Goal: Task Accomplishment & Management: Use online tool/utility

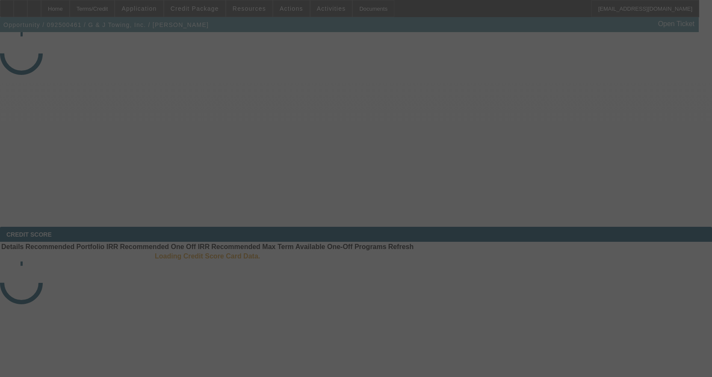
select select "3"
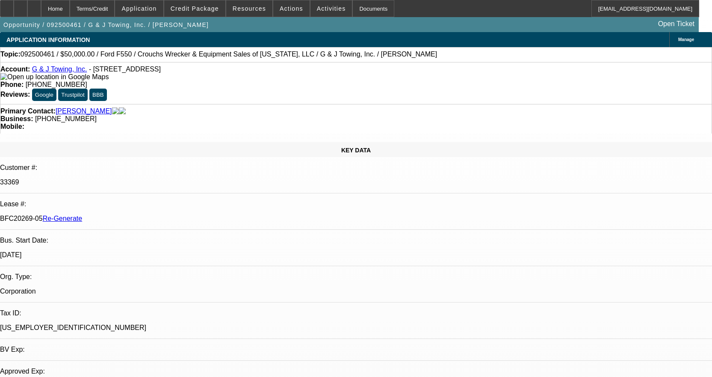
select select "0"
select select "2"
select select "0"
select select "6"
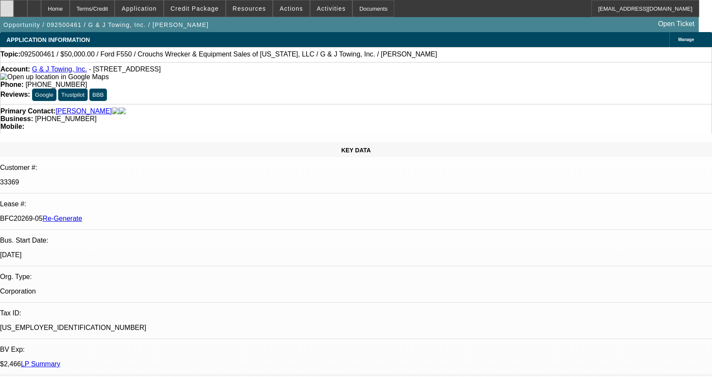
click at [14, 10] on div at bounding box center [7, 8] width 14 height 17
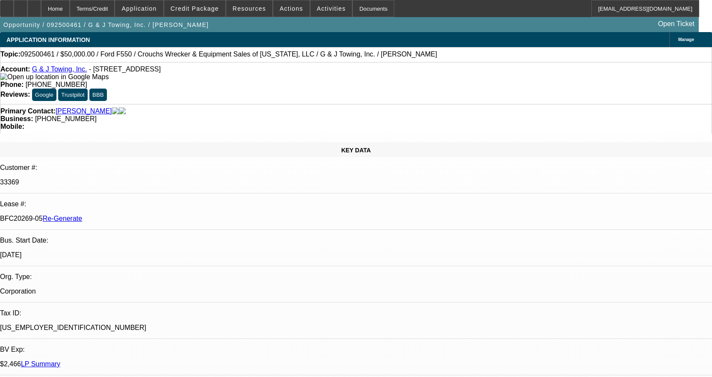
drag, startPoint x: 542, startPoint y: 292, endPoint x: 638, endPoint y: 290, distance: 95.9
copy td "todd@crouchtowtrucks.com"
drag, startPoint x: 634, startPoint y: 292, endPoint x: 662, endPoint y: 291, distance: 28.7
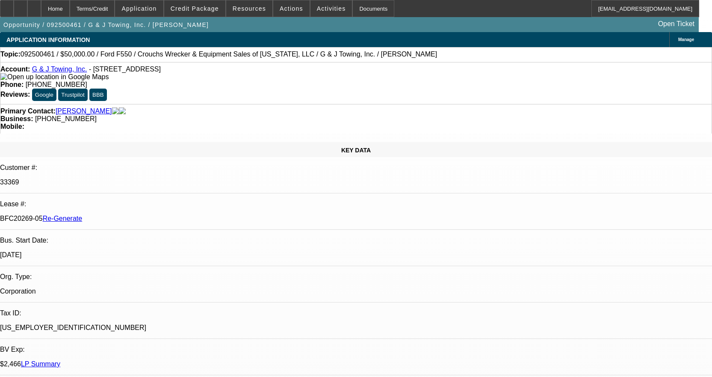
copy td "zack@crouchtowtrucks.com"
drag, startPoint x: 501, startPoint y: 296, endPoint x: 549, endPoint y: 299, distance: 48.4
drag, startPoint x: 513, startPoint y: 310, endPoint x: 506, endPoint y: 302, distance: 10.9
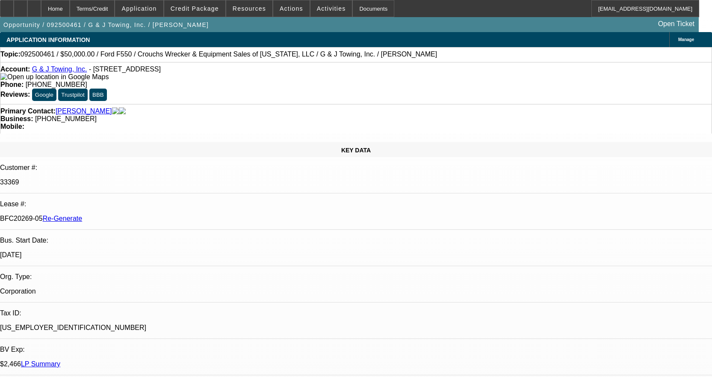
drag, startPoint x: 502, startPoint y: 299, endPoint x: 575, endPoint y: 300, distance: 72.7
copy td "vonnie@crouchtowtrucks.co"
click at [316, 3] on span at bounding box center [332, 8] width 42 height 21
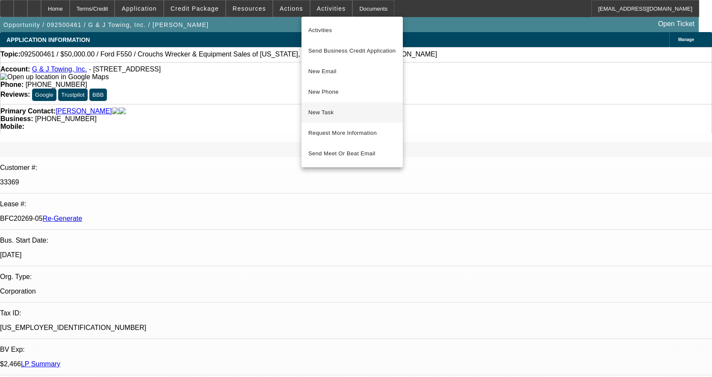
click at [334, 113] on span "New Task" at bounding box center [352, 112] width 88 height 10
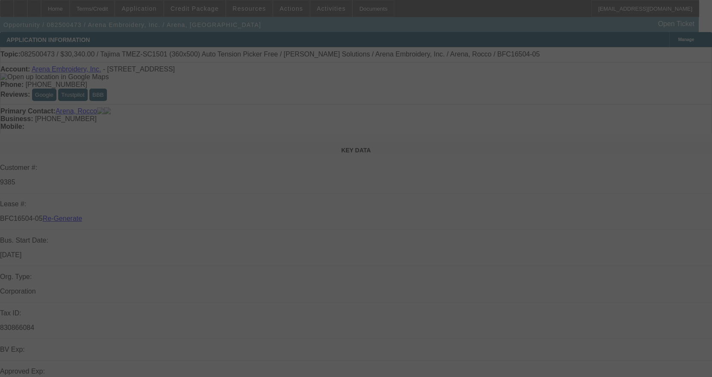
select select "3"
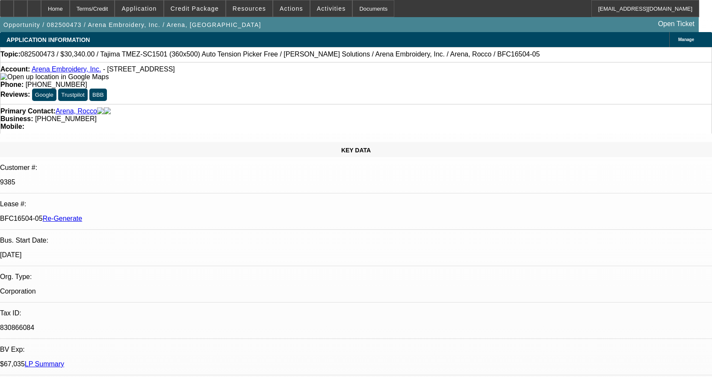
select select "0"
select select "2"
select select "0.1"
select select "4"
select select "2"
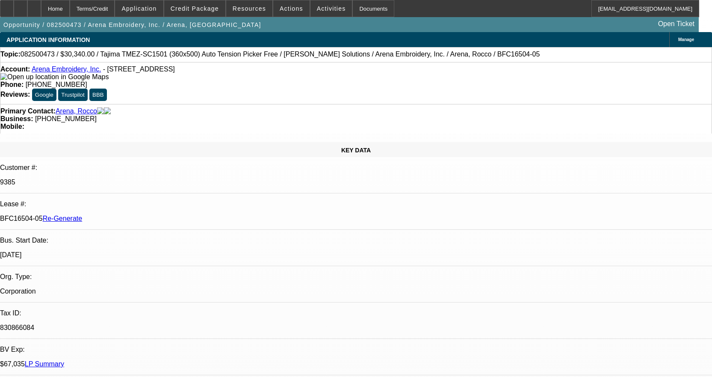
click at [71, 71] on link "Arena Embroidery, Inc." at bounding box center [66, 68] width 69 height 7
click at [364, 9] on div "Documents" at bounding box center [374, 8] width 42 height 17
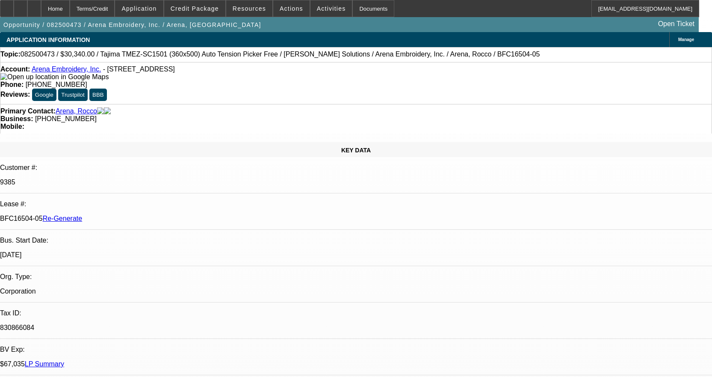
drag, startPoint x: 530, startPoint y: 131, endPoint x: 526, endPoint y: 127, distance: 5.4
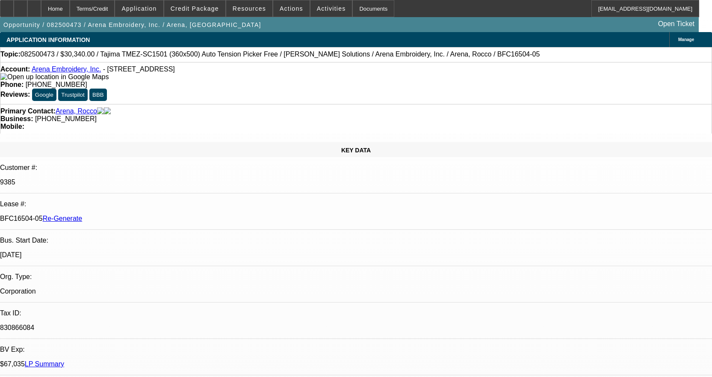
click at [353, 6] on div "Documents" at bounding box center [374, 8] width 42 height 17
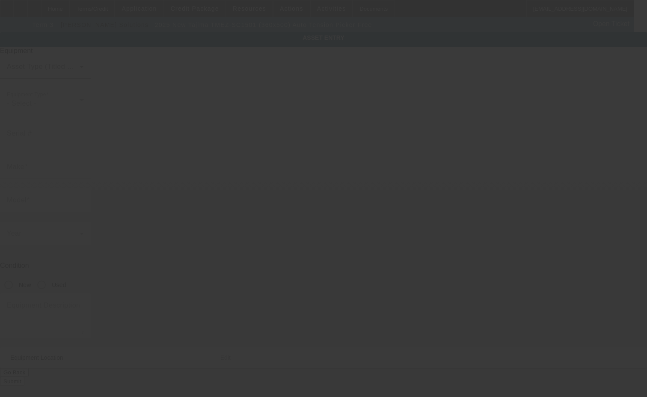
type input "Tajima"
type input "TMEZ-SC1501 (360x500) Auto Tension Picker Free"
radio input "true"
type textarea "single head machine"
type input "[STREET_ADDRESS]"
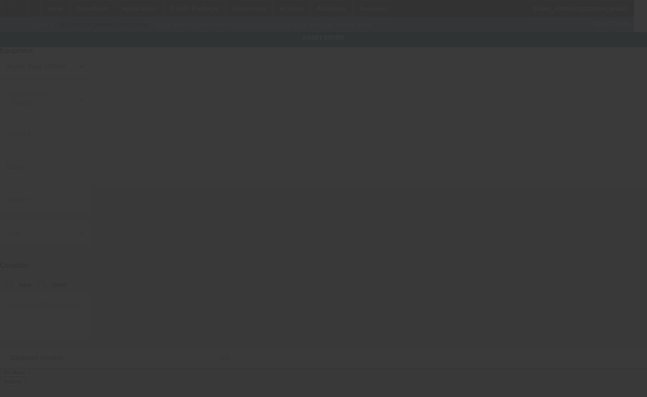
type input "[GEOGRAPHIC_DATA]"
type input "11206"
type input "Kings"
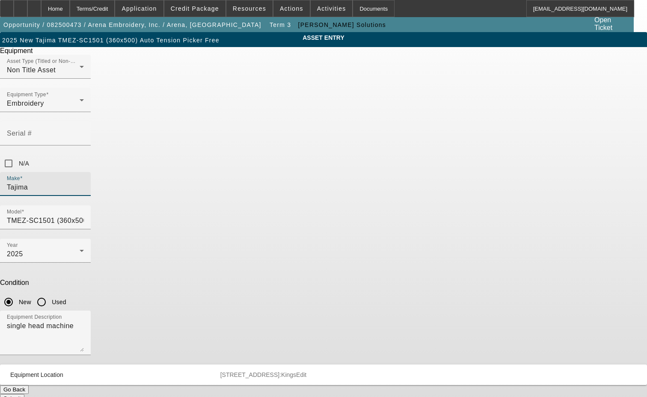
click at [84, 182] on input "Tajima" at bounding box center [45, 187] width 77 height 10
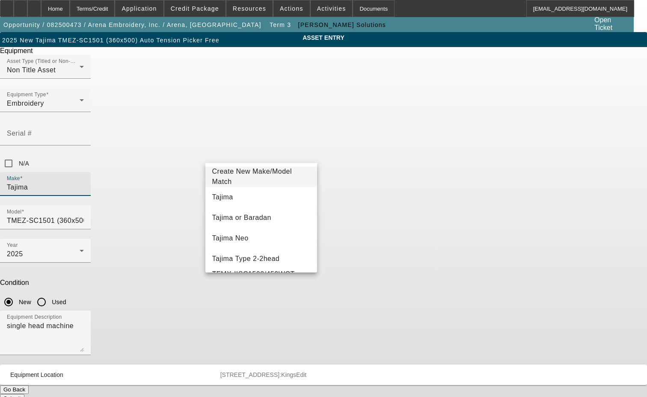
click at [264, 174] on span "Create New Make/Model Match" at bounding box center [252, 177] width 80 height 18
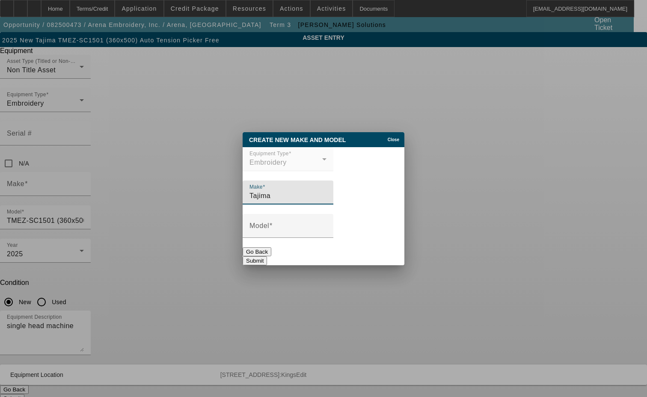
type input "Tajima"
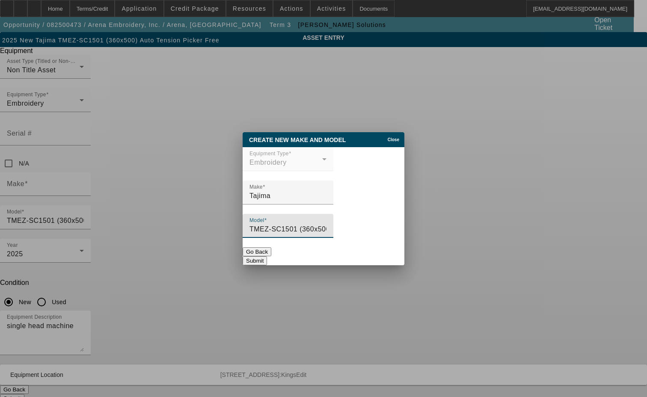
type input "TMEZ-SC1501 (360x500) Auto Tension Picker Free"
click at [267, 256] on button "Submit" at bounding box center [255, 260] width 24 height 9
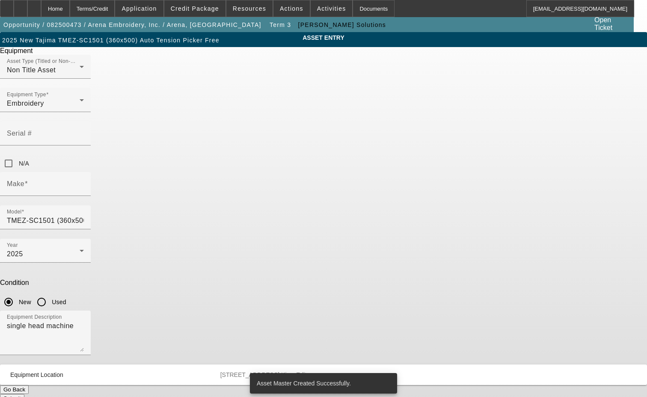
type input "Tajima"
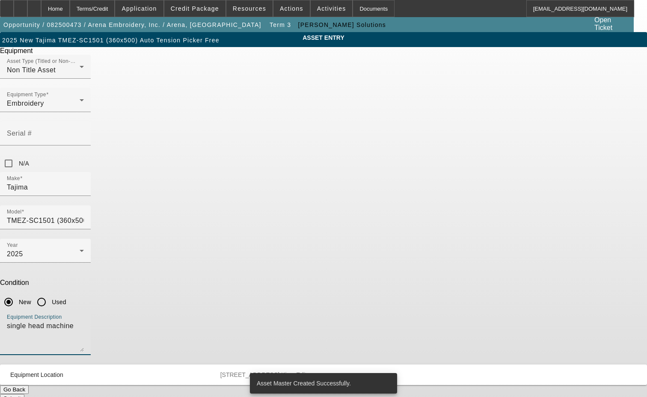
drag, startPoint x: 260, startPoint y: 224, endPoint x: 163, endPoint y: 235, distance: 97.7
click at [163, 235] on div "ASSET ENTRY Delete asset Equipment Asset Type (Titled or Non-Titled) Non Title …" at bounding box center [323, 217] width 647 height 371
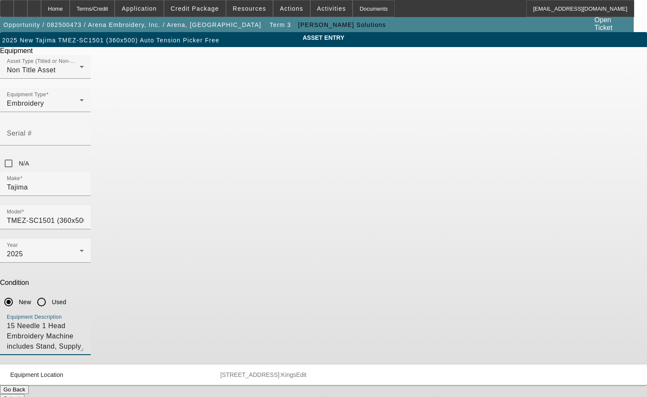
click at [84, 321] on textarea "15 Needle 1 Head Embroidery Machine includes Stand, Supply Kit, Cap Driver with…" at bounding box center [45, 336] width 77 height 31
type textarea "15 Needle 1 Head Embroidery Machine includes Stand, Supply Kit, Cap Driver with…"
click at [24, 394] on button "Submit" at bounding box center [12, 398] width 24 height 9
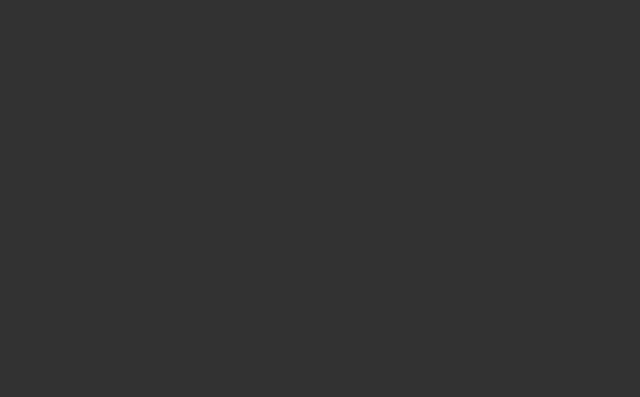
select select "3"
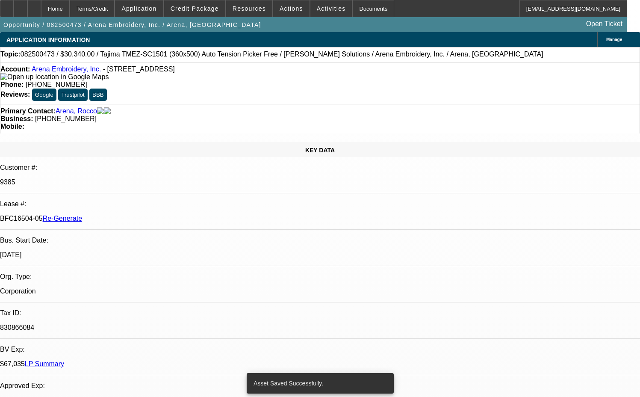
select select "0"
select select "2"
select select "0.1"
select select "4"
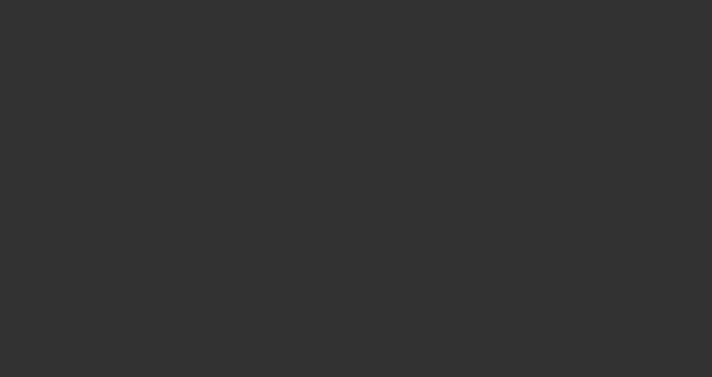
select select "3"
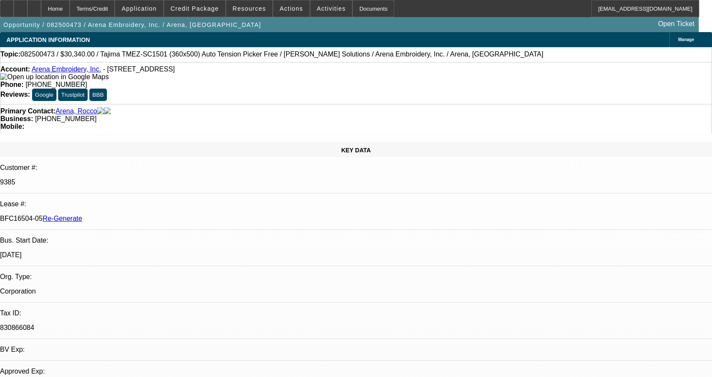
select select "0"
select select "2"
select select "0.1"
select select "4"
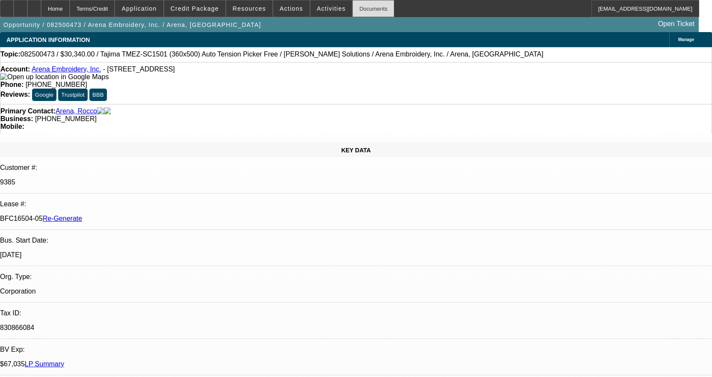
click at [358, 12] on div "Documents" at bounding box center [374, 8] width 42 height 17
click at [361, 11] on div "Documents" at bounding box center [374, 8] width 42 height 17
click at [318, 12] on button "Activities" at bounding box center [332, 8] width 42 height 16
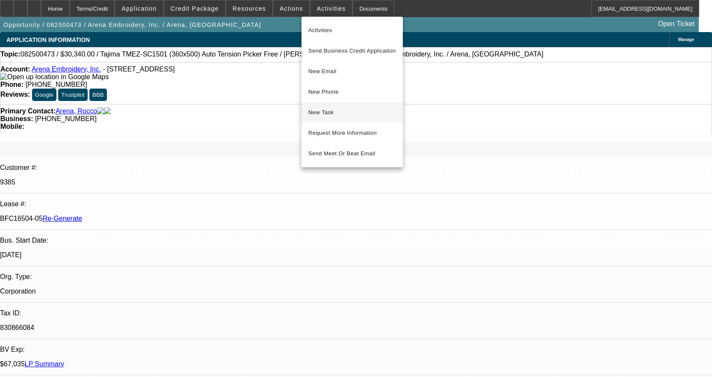
click at [317, 116] on span "New Task" at bounding box center [352, 112] width 88 height 10
